Goal: Navigation & Orientation: Find specific page/section

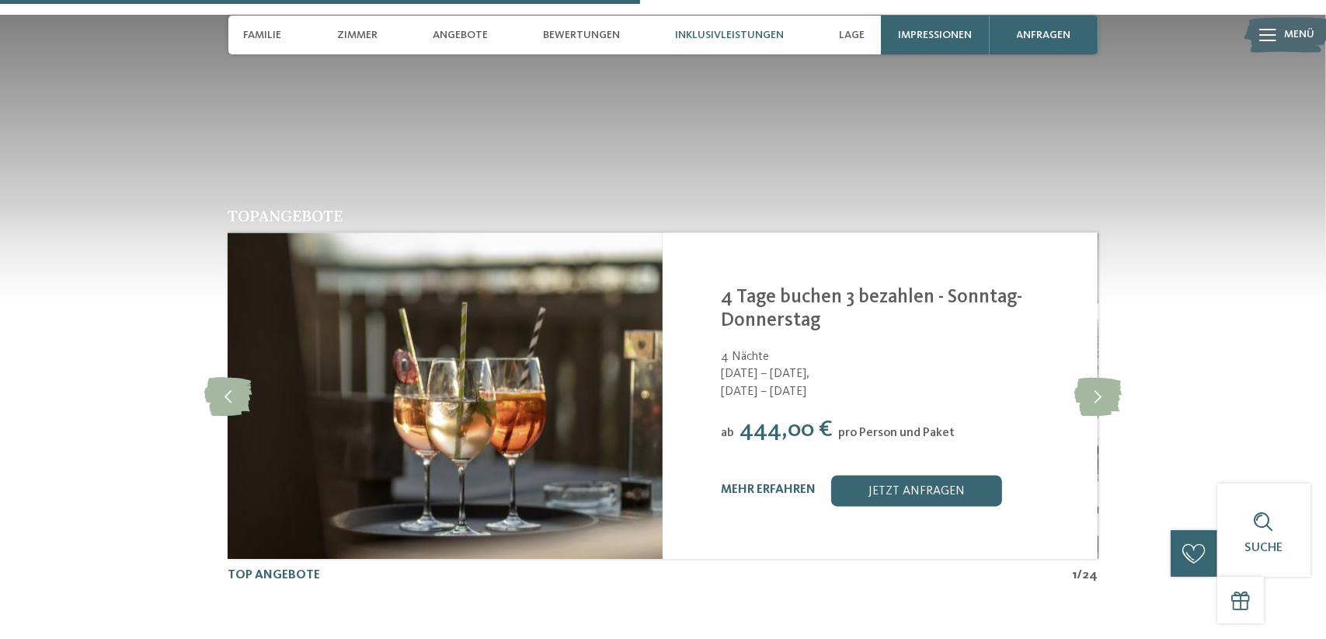
scroll to position [3108, 0]
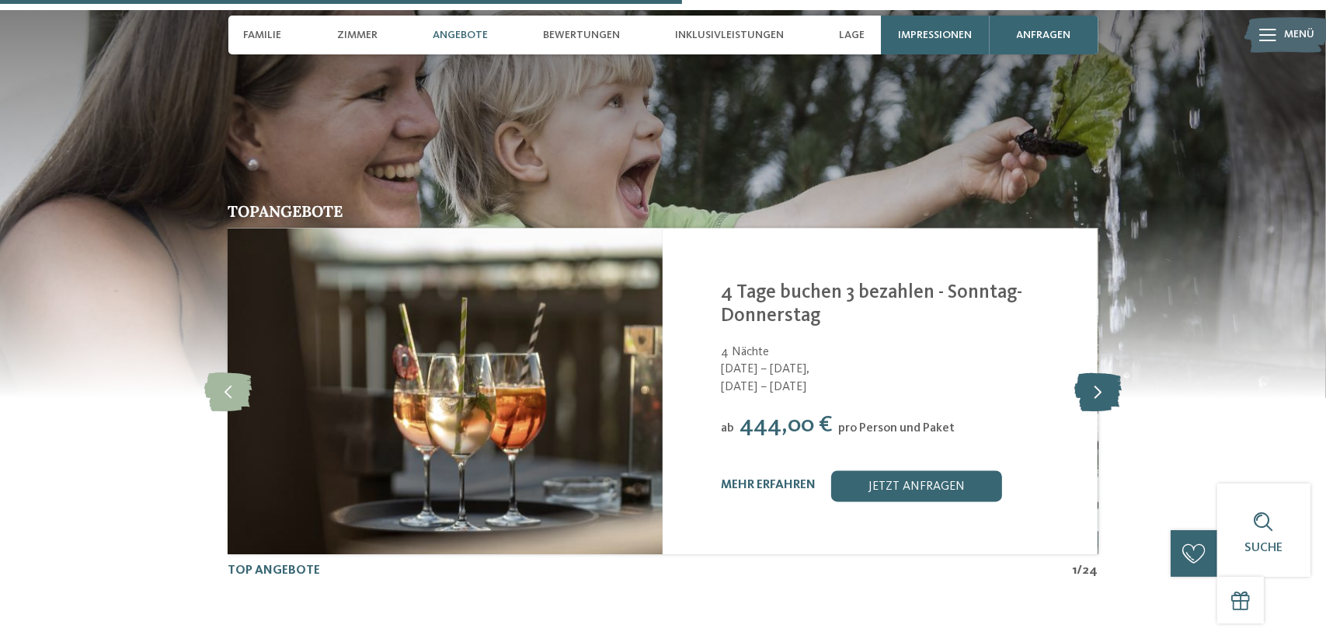
click at [1097, 372] on icon at bounding box center [1097, 391] width 47 height 39
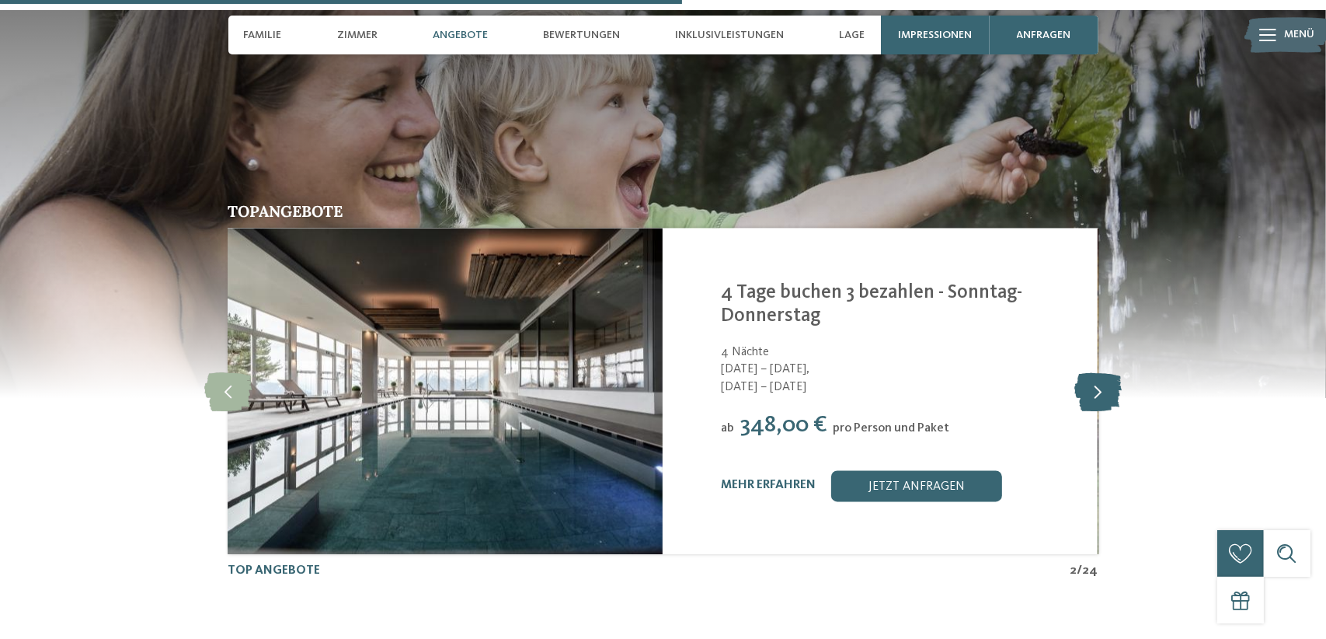
click at [1097, 372] on icon at bounding box center [1097, 391] width 47 height 39
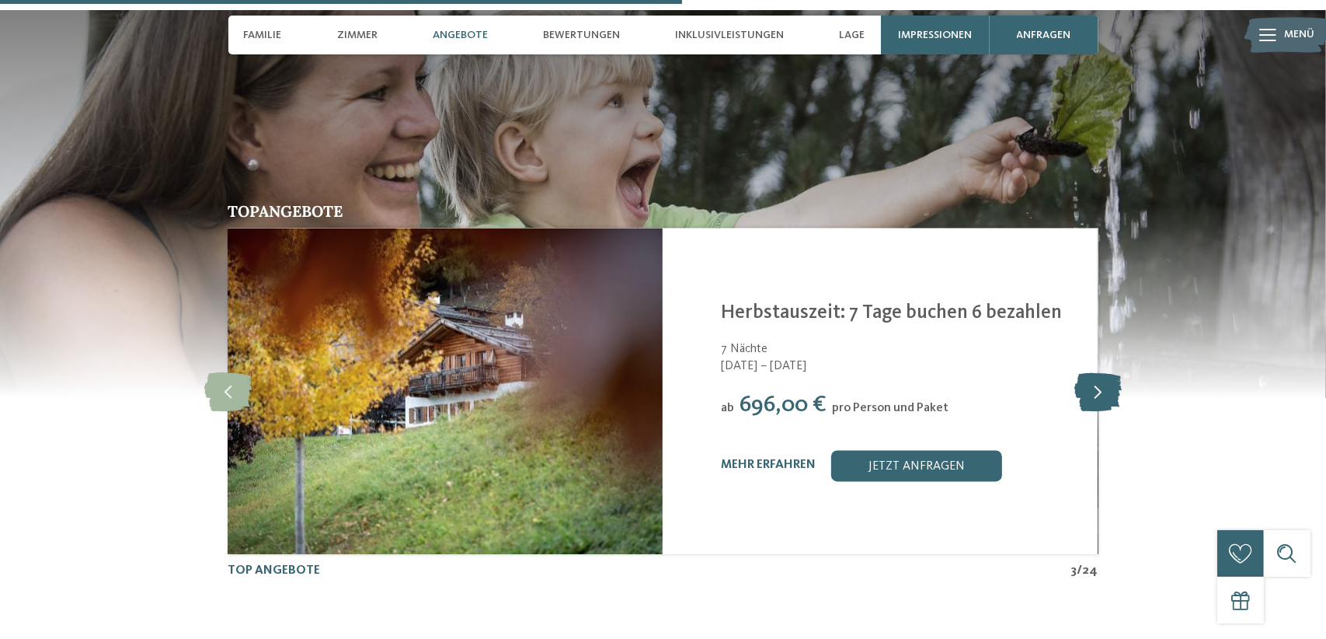
click at [1097, 372] on icon at bounding box center [1097, 391] width 47 height 39
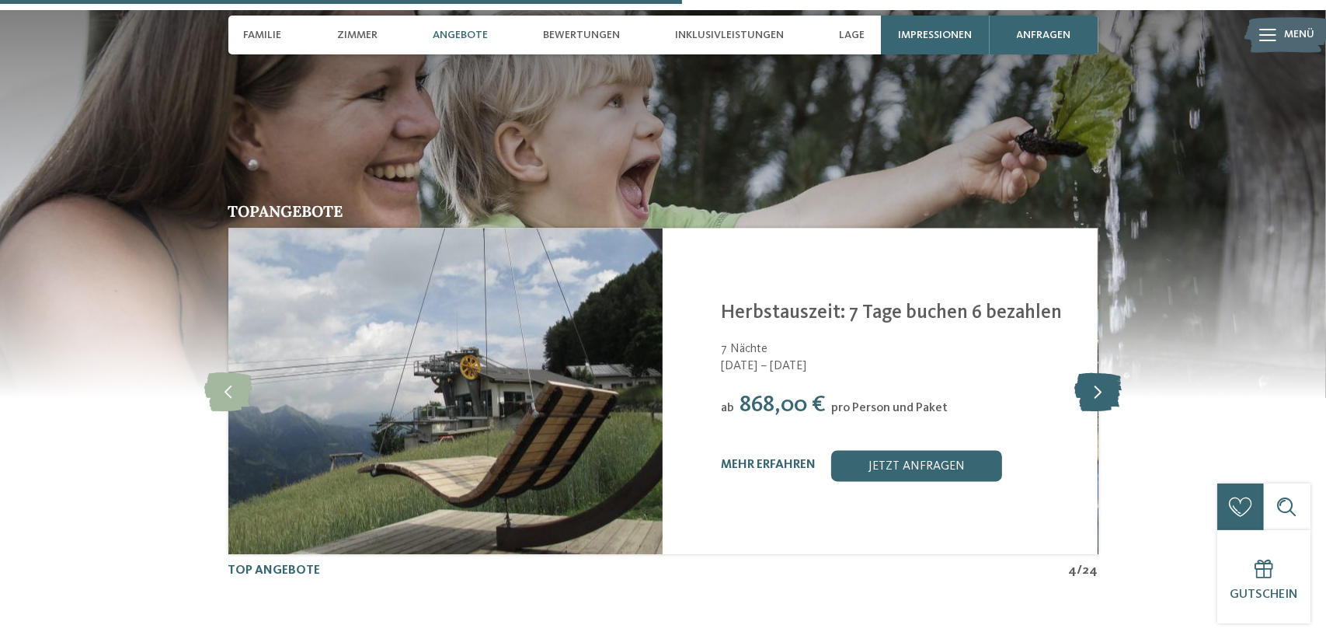
click at [1097, 372] on icon at bounding box center [1097, 391] width 47 height 39
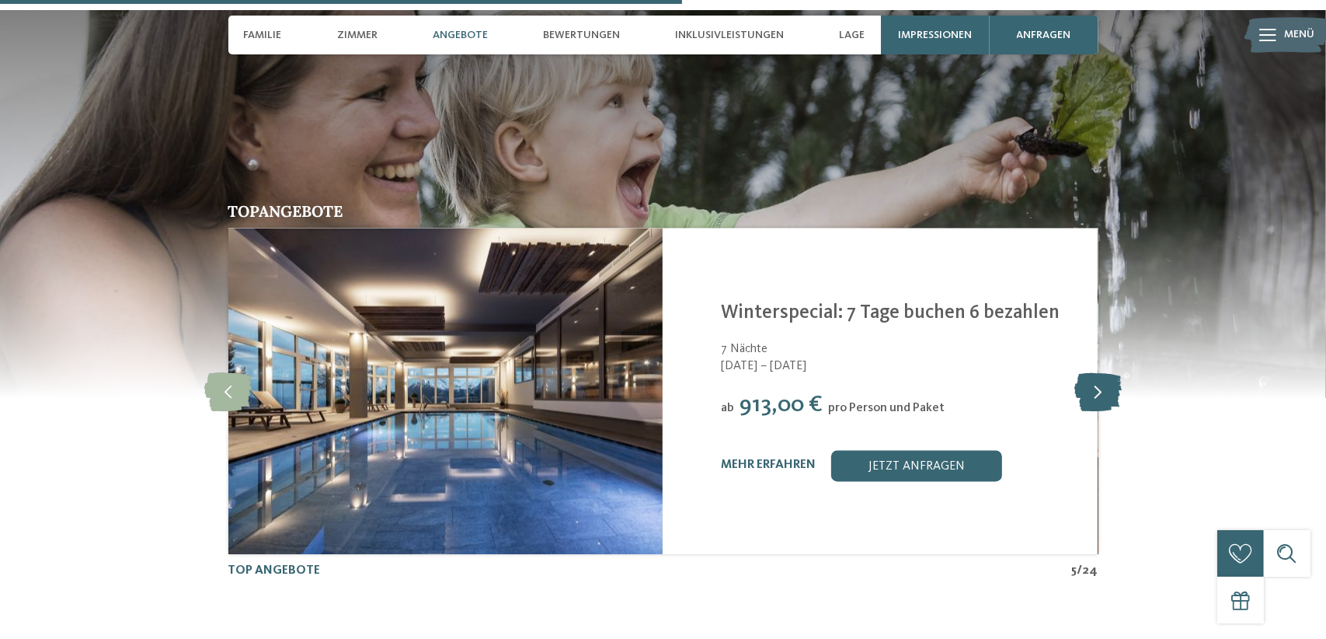
click at [1097, 372] on icon at bounding box center [1097, 391] width 47 height 39
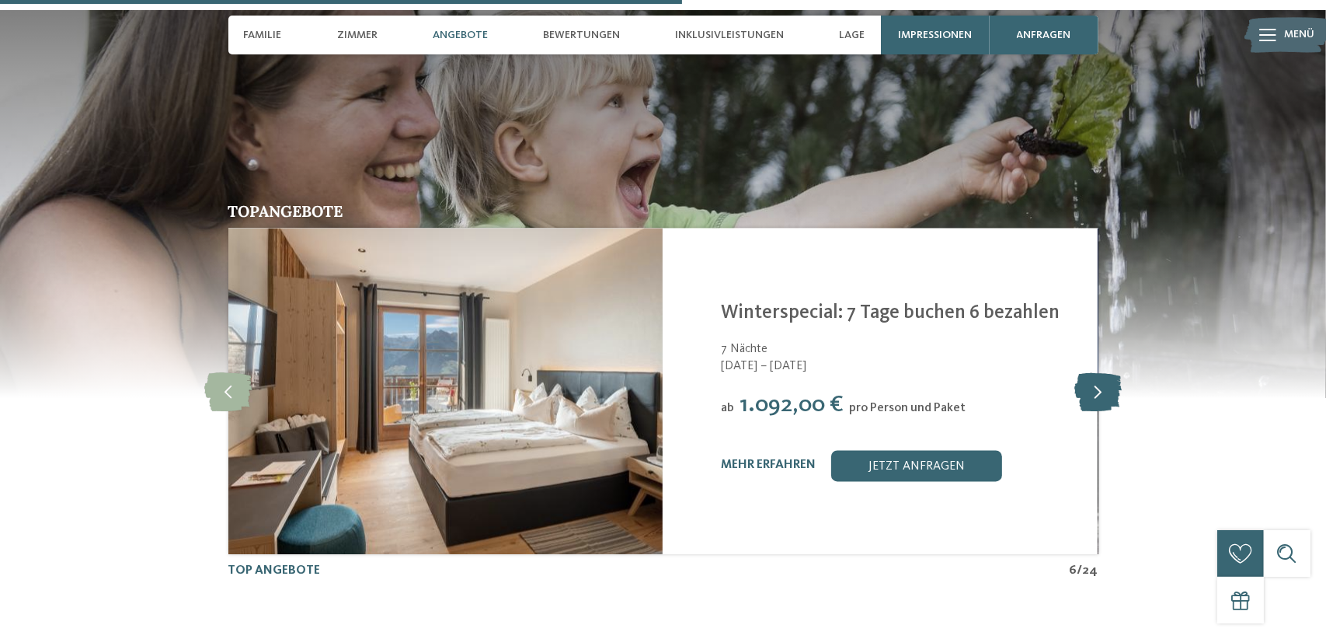
click at [1097, 372] on icon at bounding box center [1097, 391] width 47 height 39
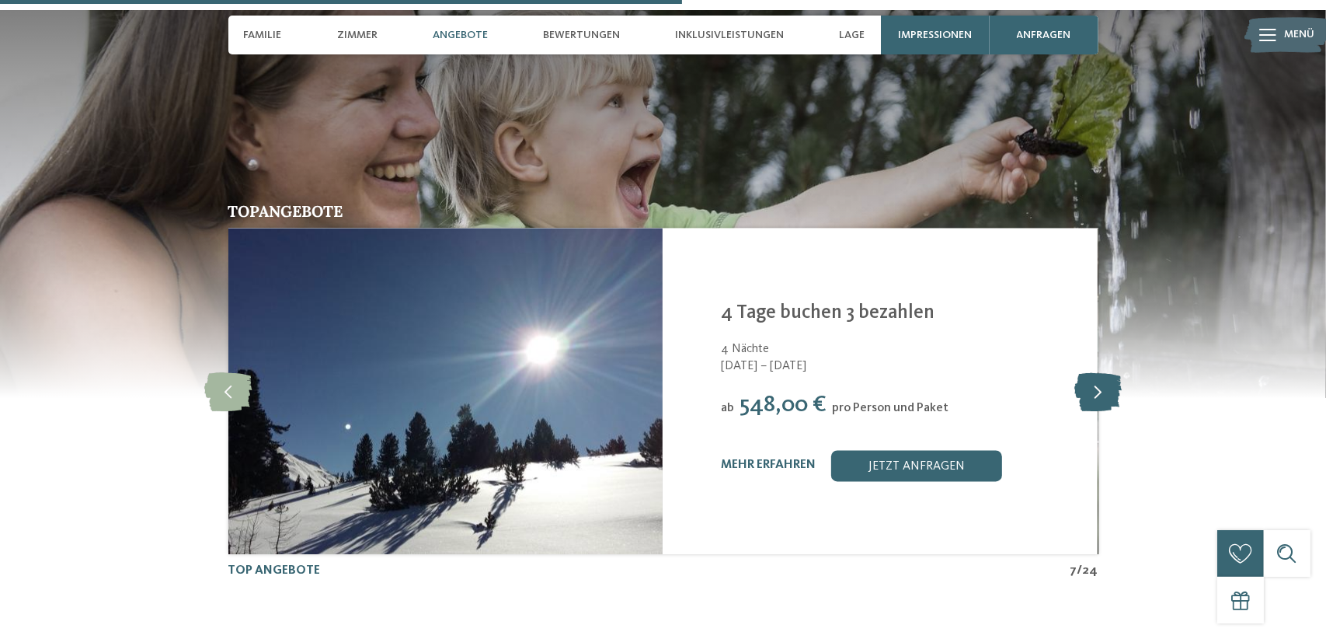
click at [1097, 372] on icon at bounding box center [1097, 391] width 47 height 39
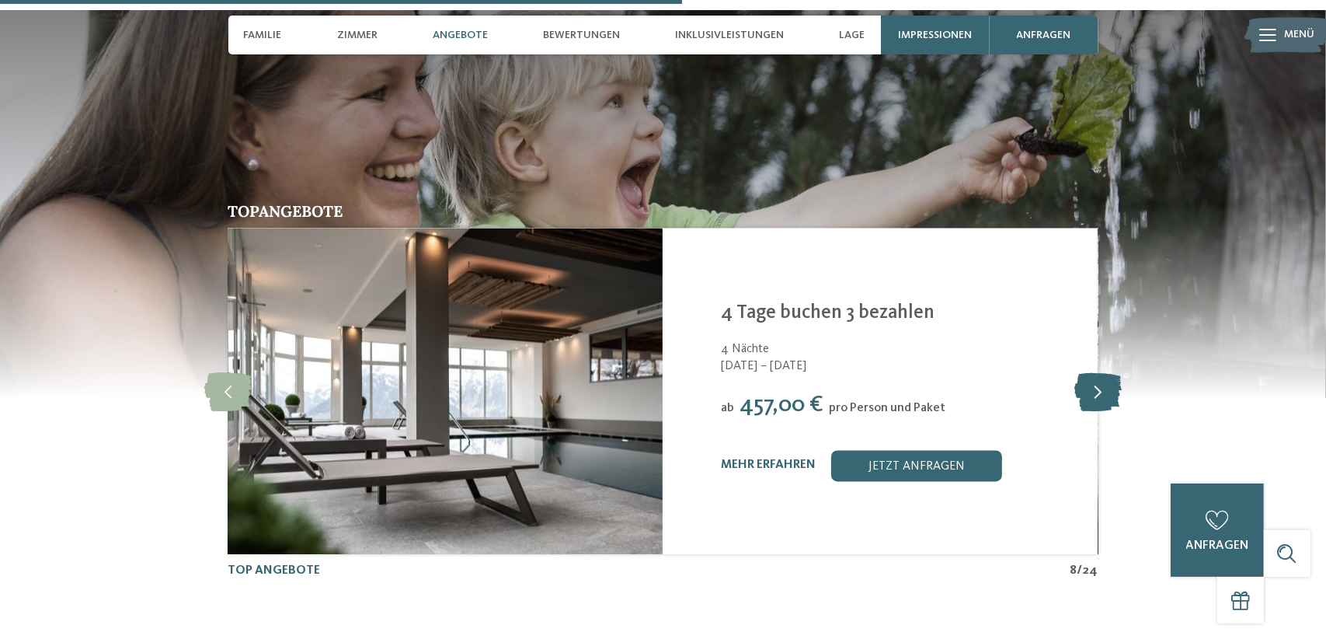
click at [1097, 372] on icon at bounding box center [1097, 391] width 47 height 39
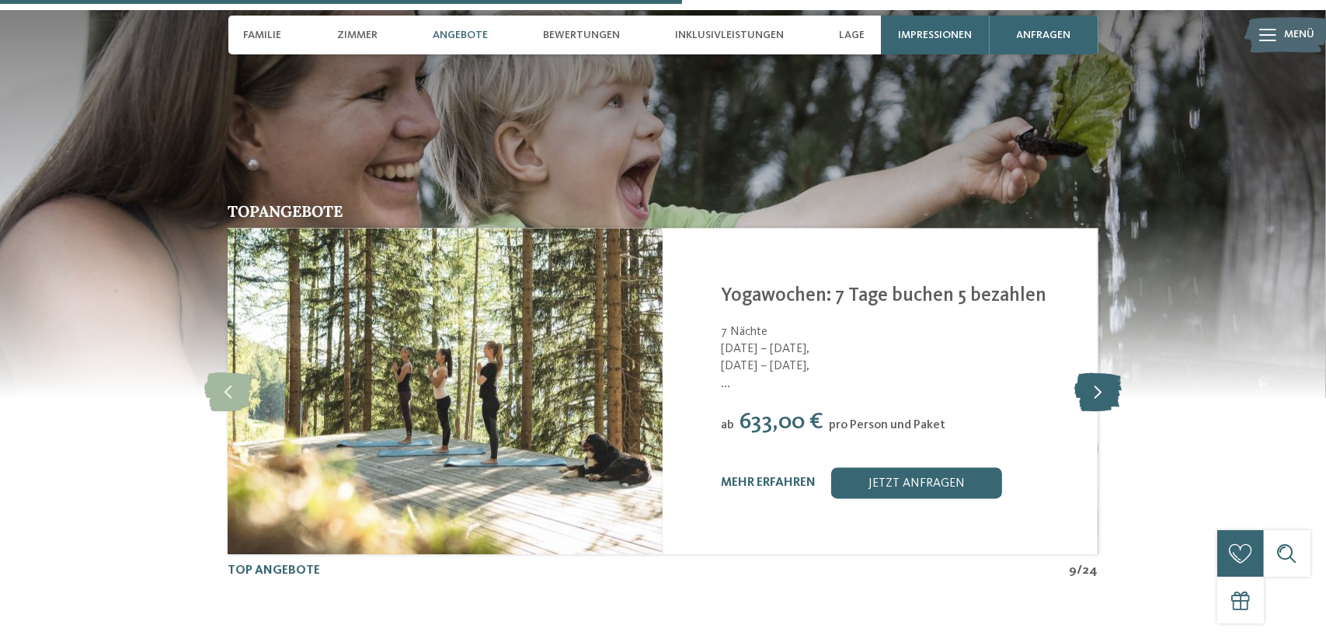
click at [1097, 372] on icon at bounding box center [1097, 391] width 47 height 39
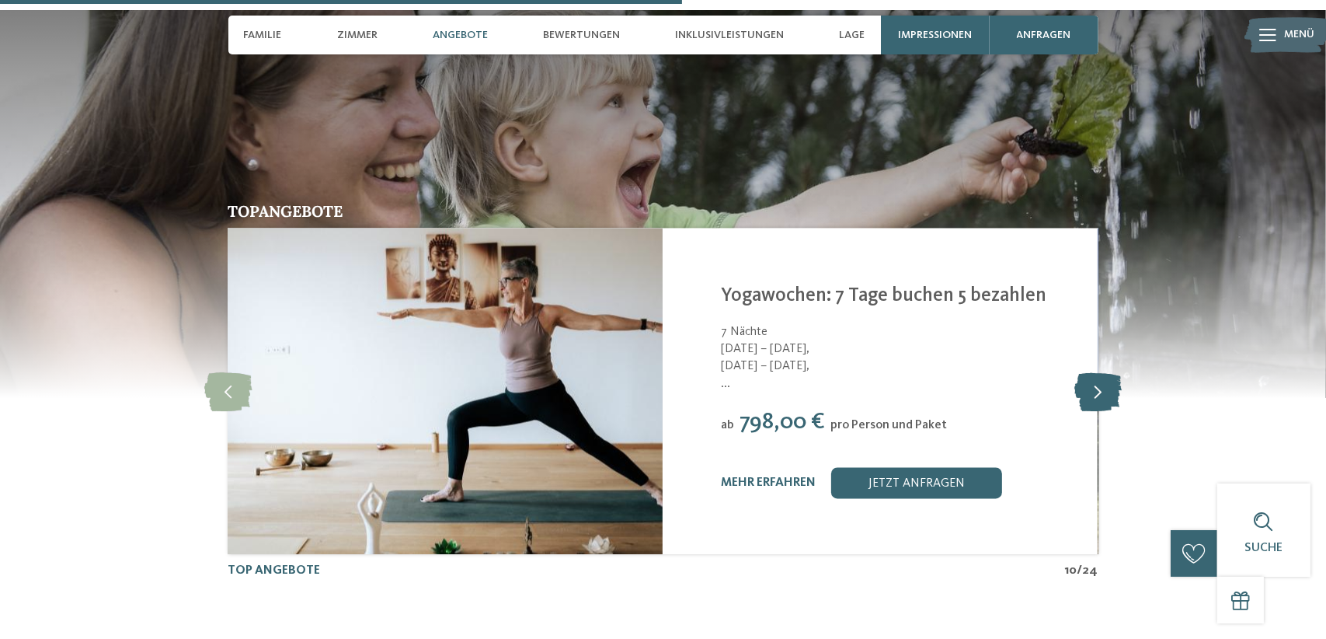
click at [1097, 372] on icon at bounding box center [1097, 391] width 47 height 39
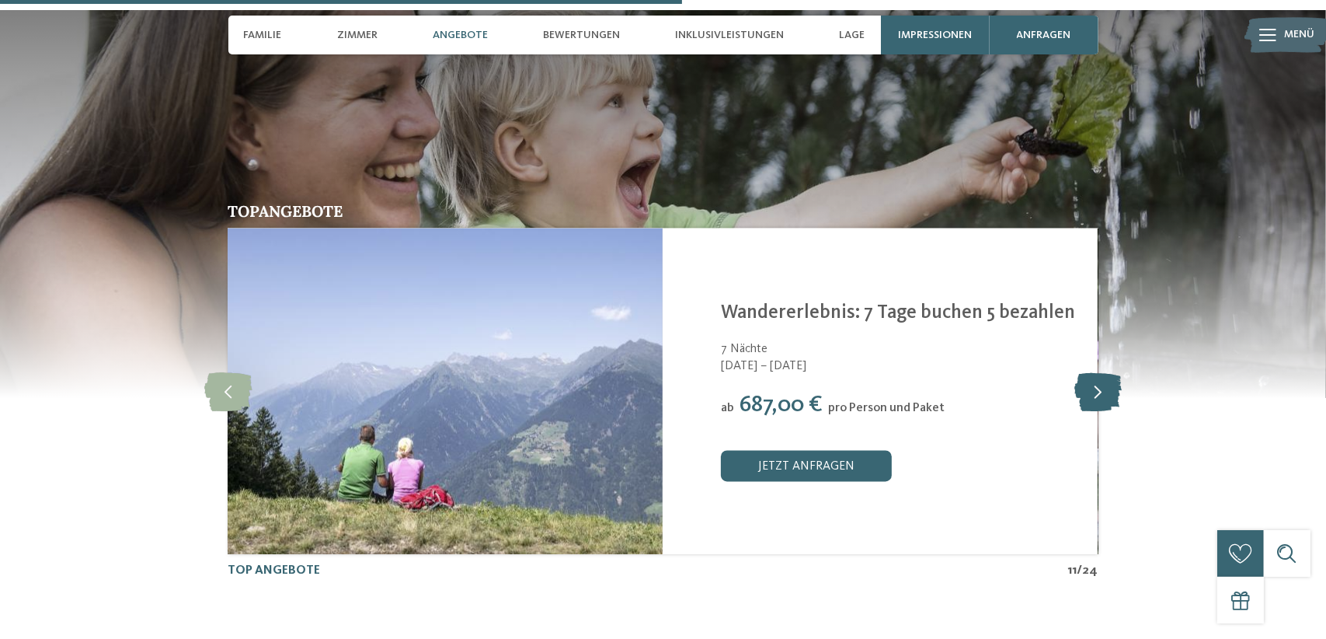
click at [1097, 372] on icon at bounding box center [1097, 391] width 47 height 39
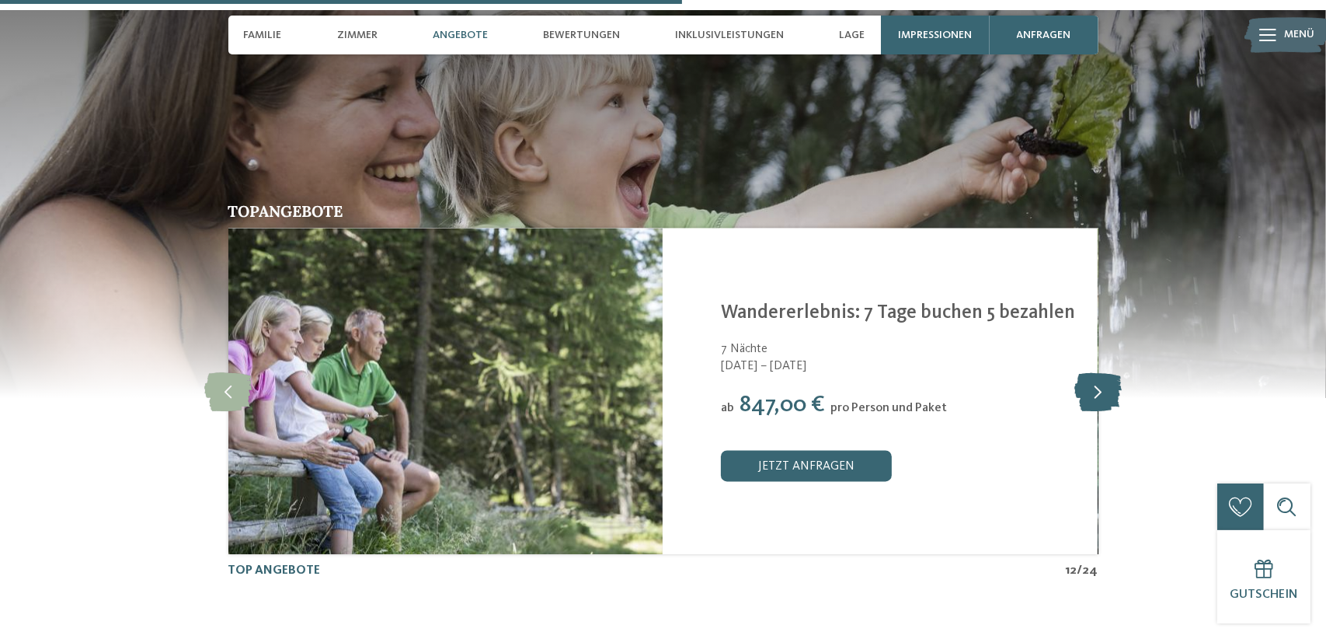
click at [1097, 372] on icon at bounding box center [1097, 391] width 47 height 39
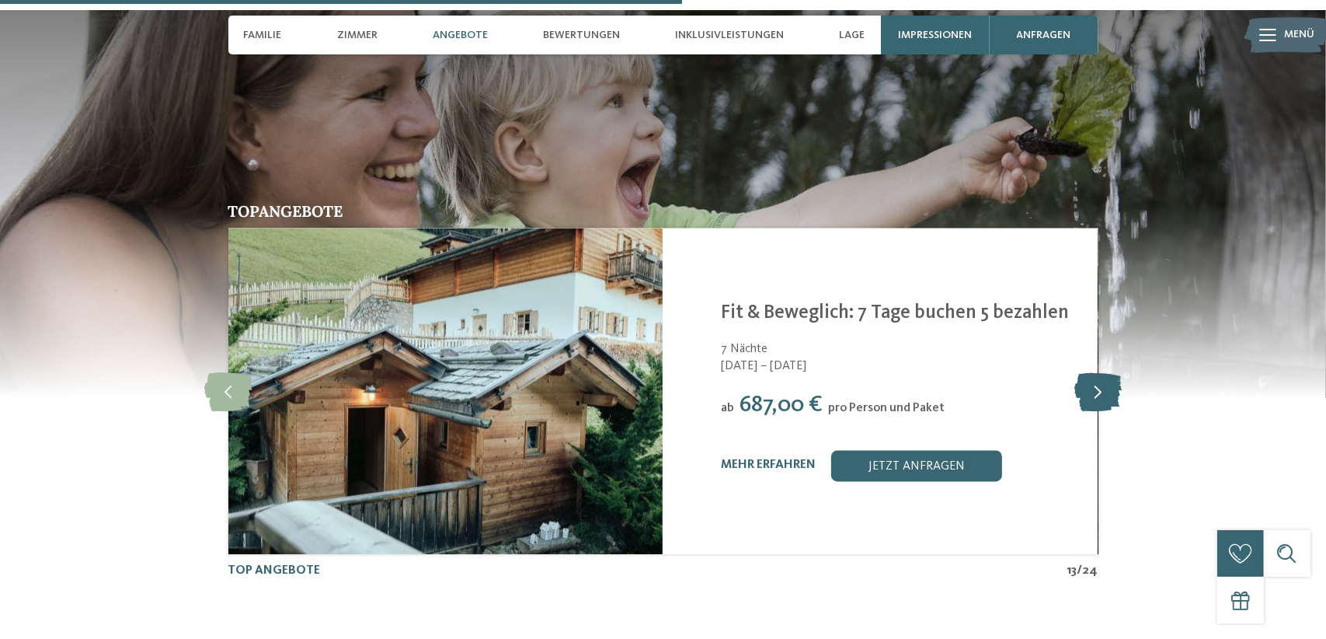
click at [1097, 372] on icon at bounding box center [1097, 391] width 47 height 39
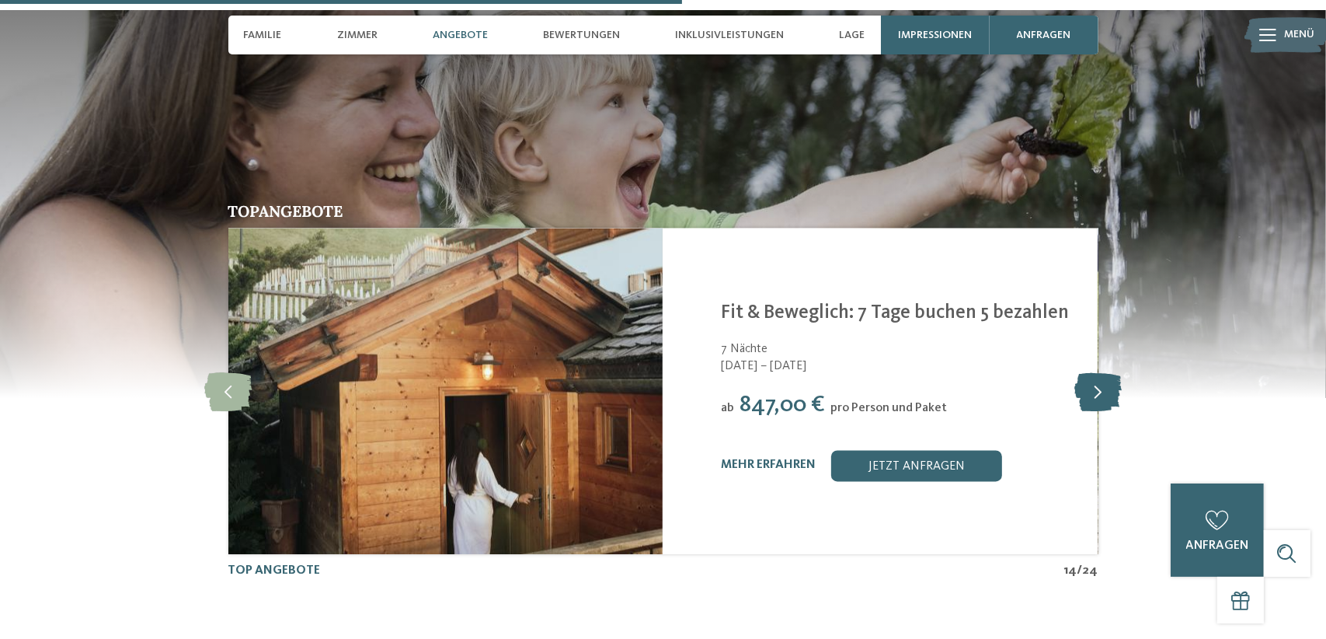
click at [1097, 372] on icon at bounding box center [1097, 391] width 47 height 39
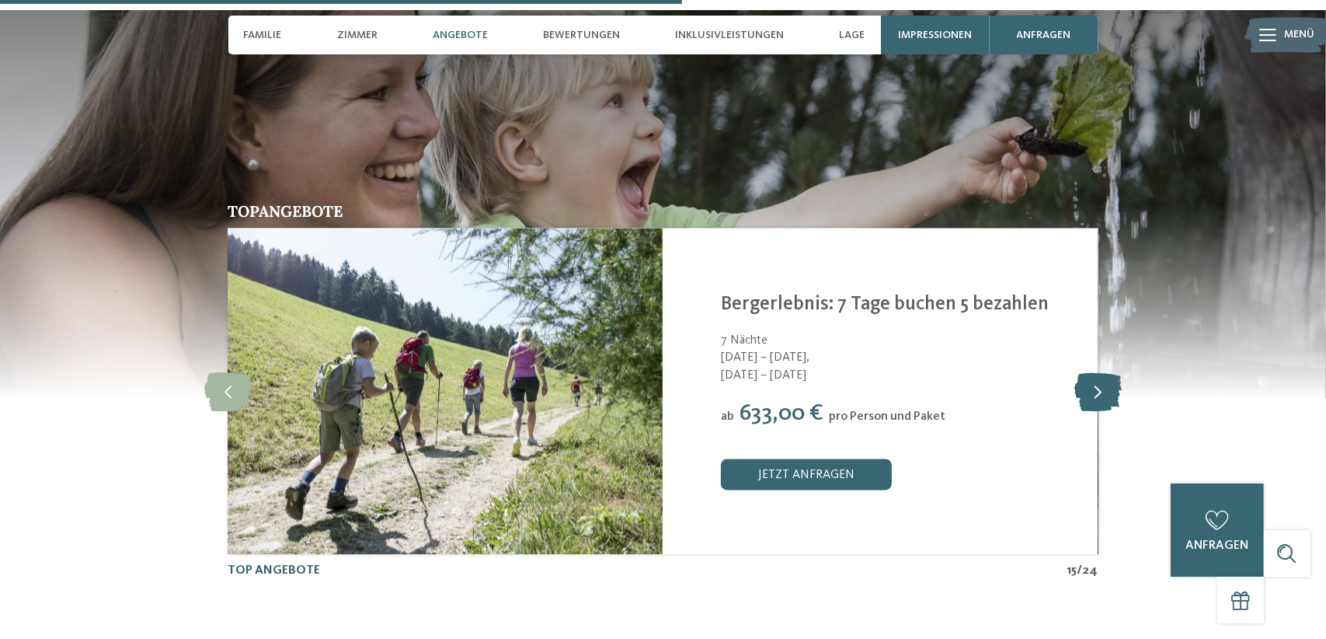
click at [1097, 372] on icon at bounding box center [1097, 391] width 47 height 39
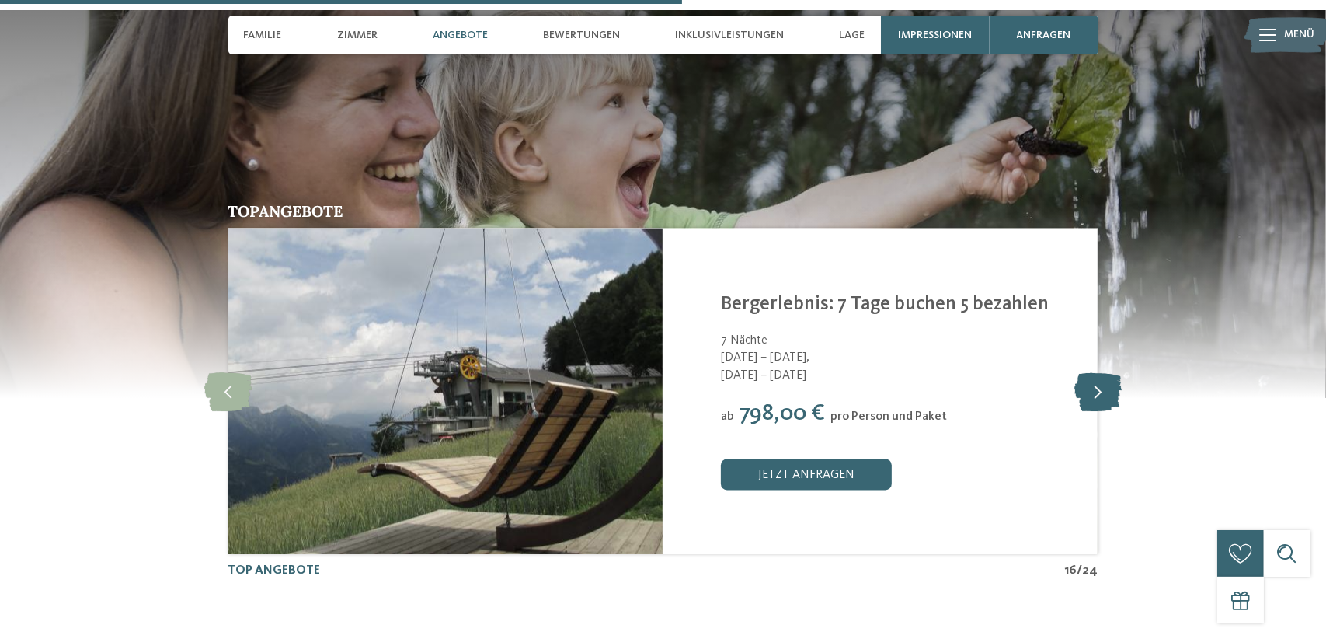
click at [1097, 372] on icon at bounding box center [1097, 391] width 47 height 39
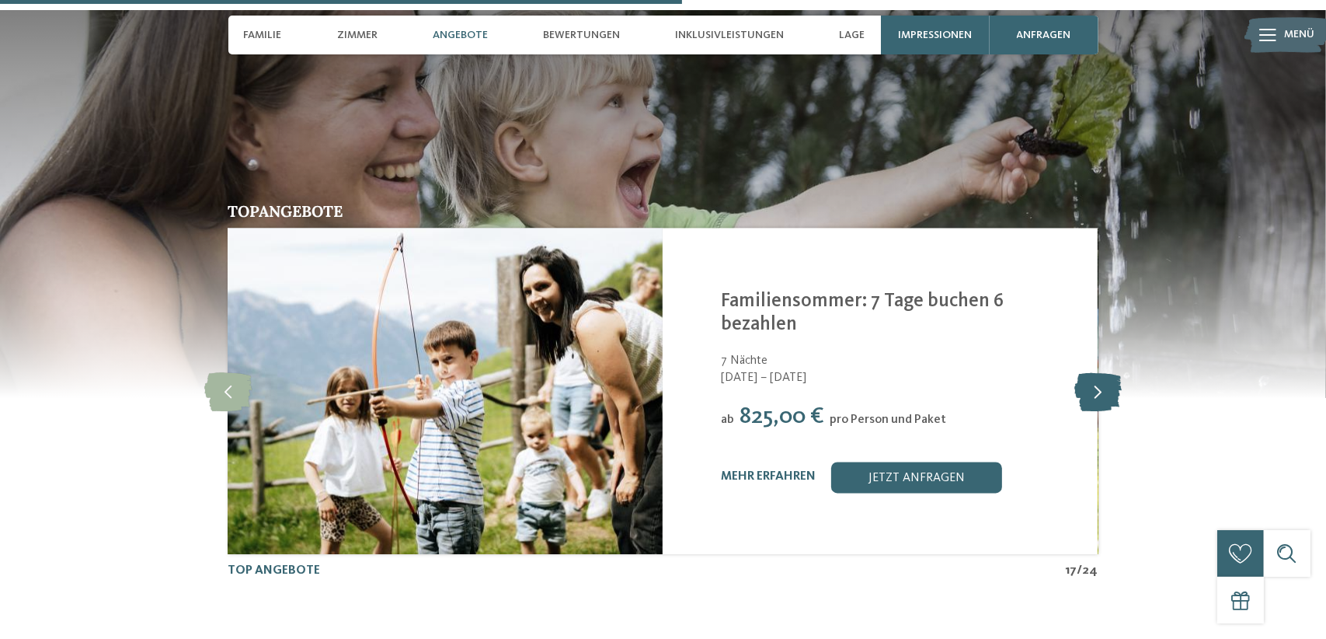
click at [1097, 372] on icon at bounding box center [1097, 391] width 47 height 39
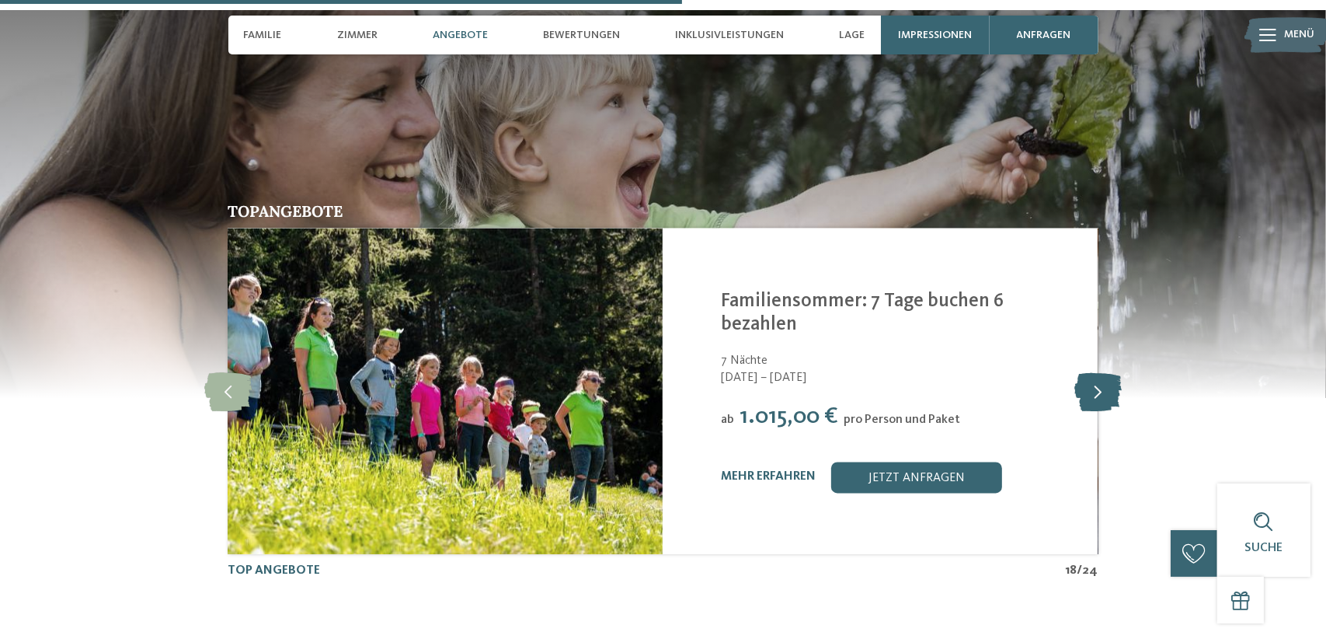
click at [1097, 372] on icon at bounding box center [1097, 391] width 47 height 39
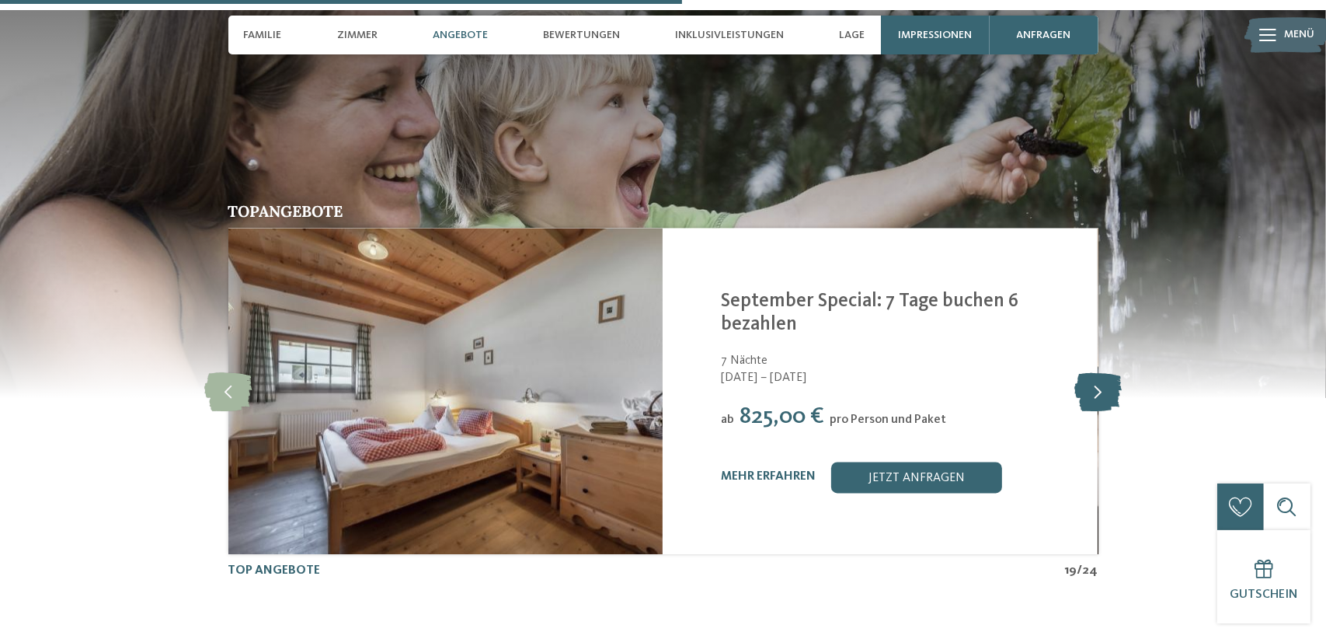
click at [1097, 372] on icon at bounding box center [1097, 391] width 47 height 39
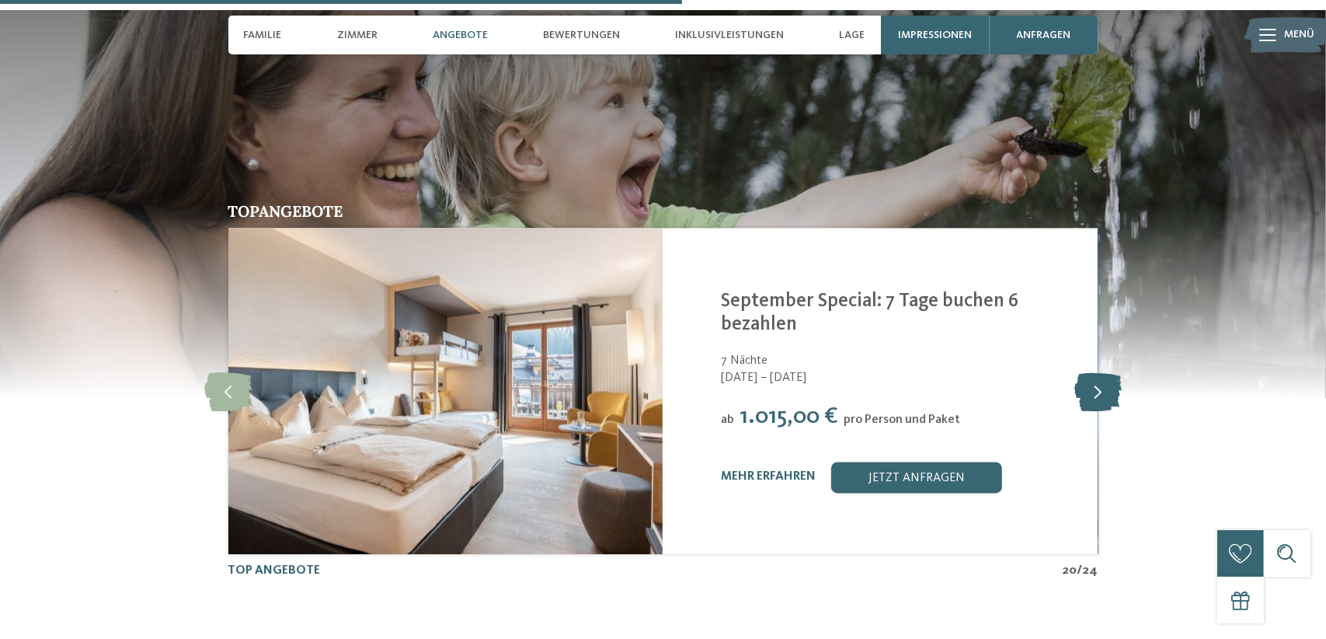
click at [1097, 372] on icon at bounding box center [1097, 391] width 47 height 39
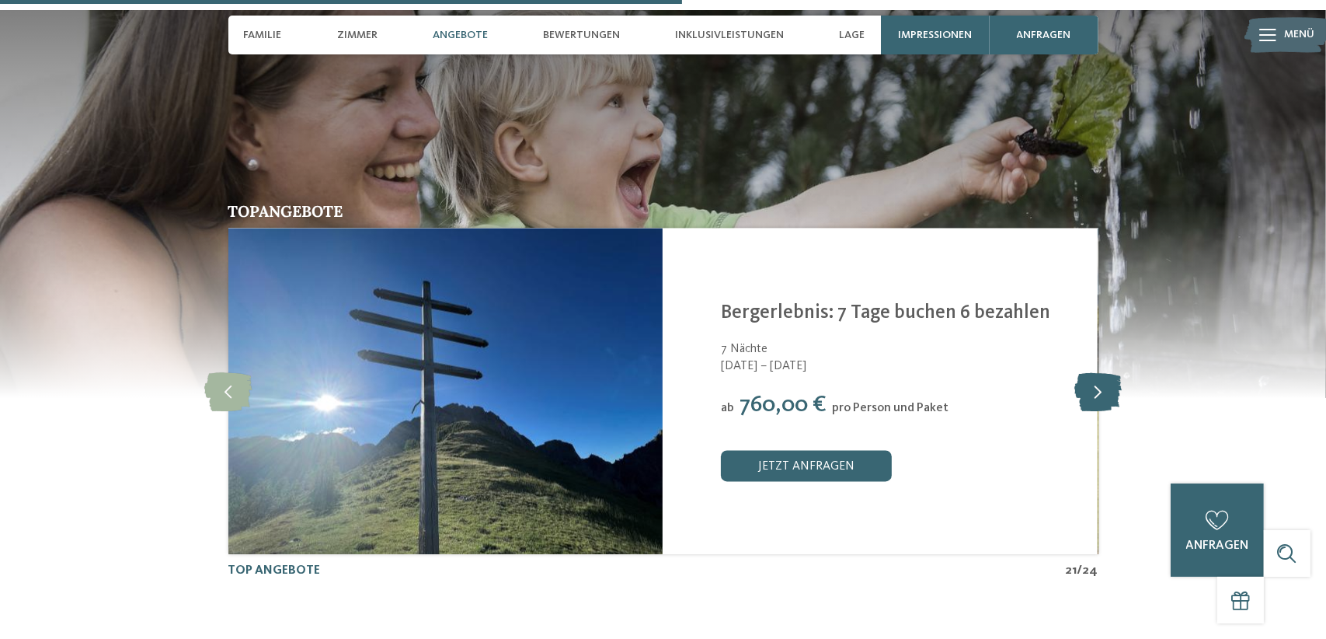
click at [1097, 372] on icon at bounding box center [1097, 391] width 47 height 39
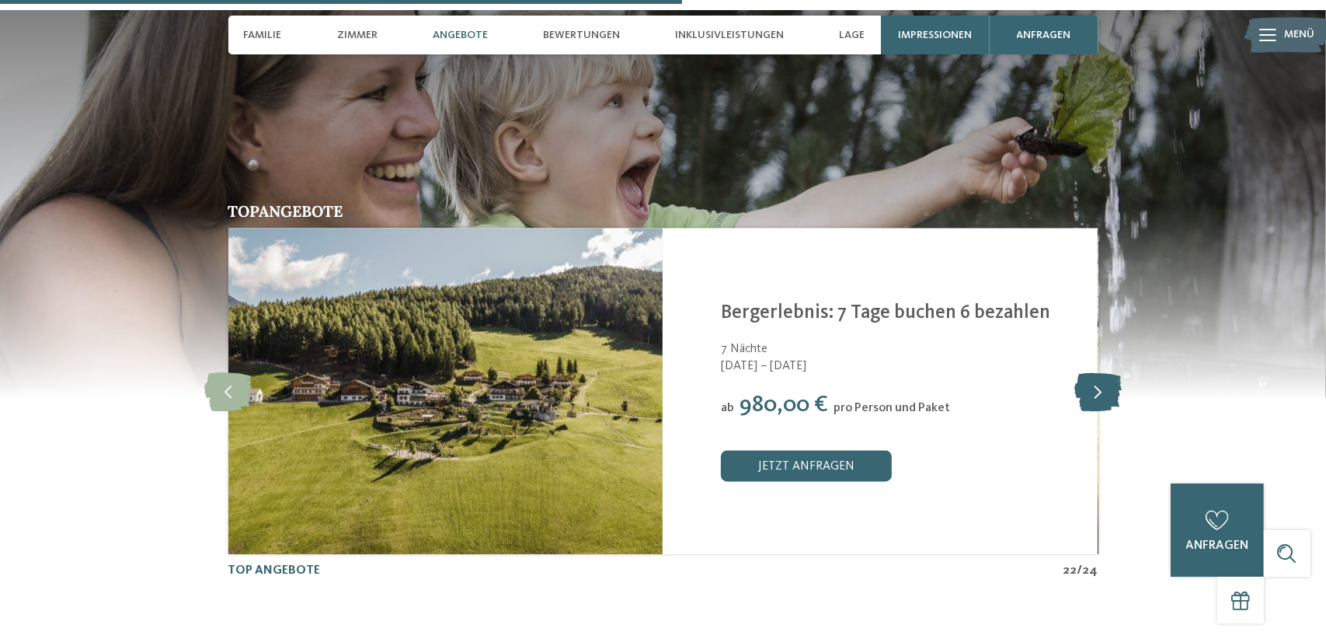
click at [1097, 372] on icon at bounding box center [1097, 391] width 47 height 39
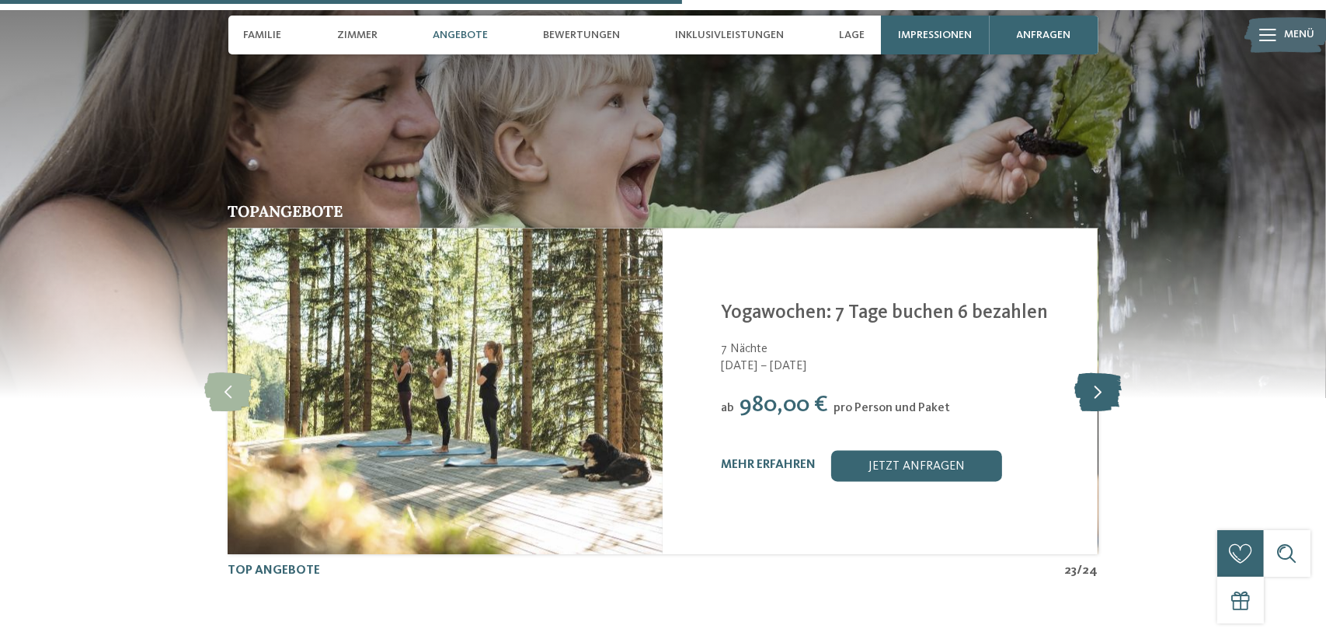
click at [1097, 372] on icon at bounding box center [1097, 391] width 47 height 39
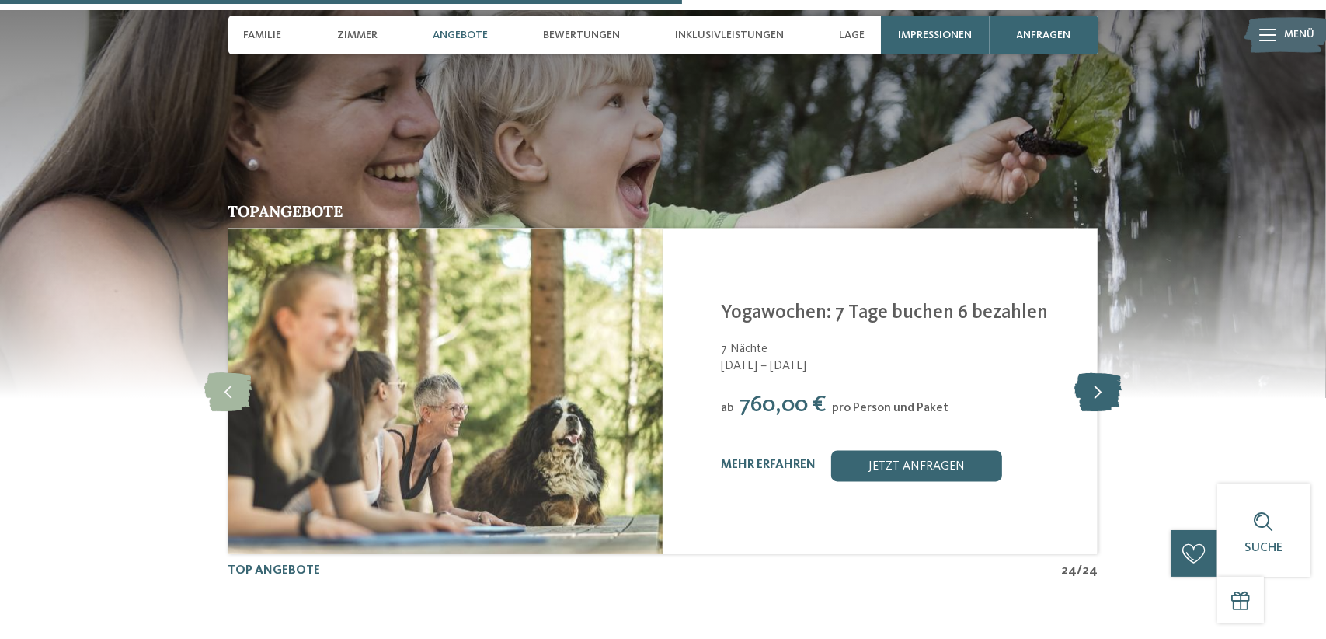
click at [1097, 372] on icon at bounding box center [1097, 391] width 47 height 39
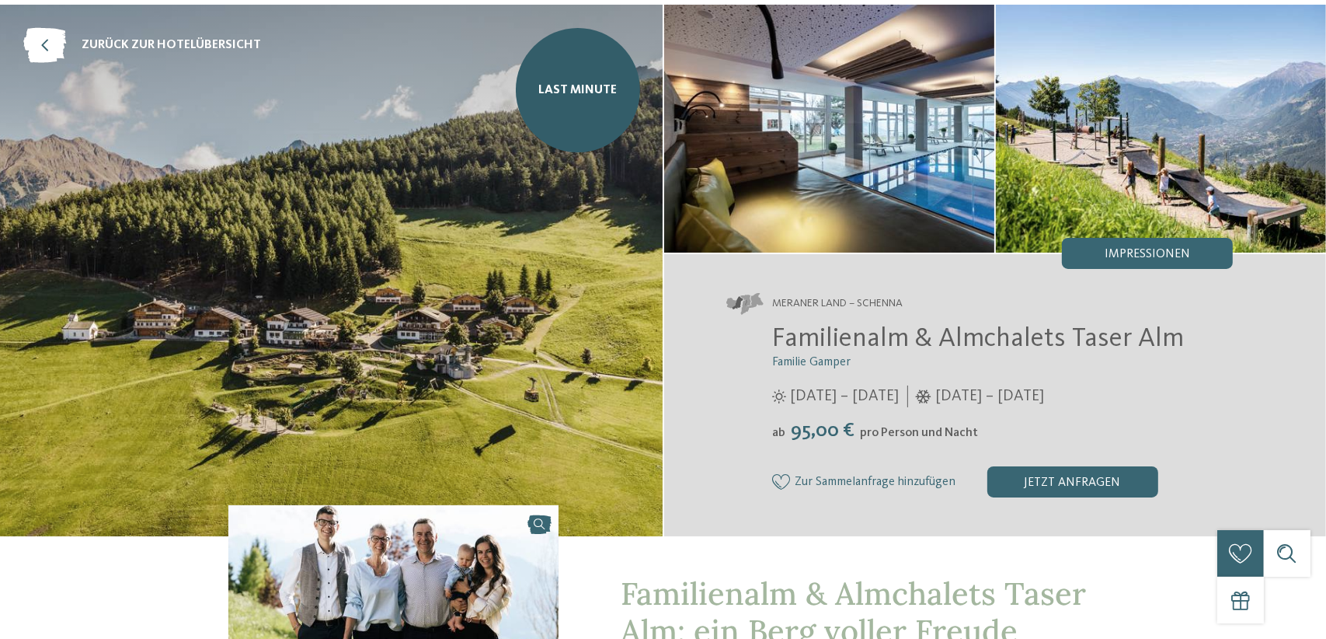
scroll to position [0, 0]
